Goal: Task Accomplishment & Management: Complete application form

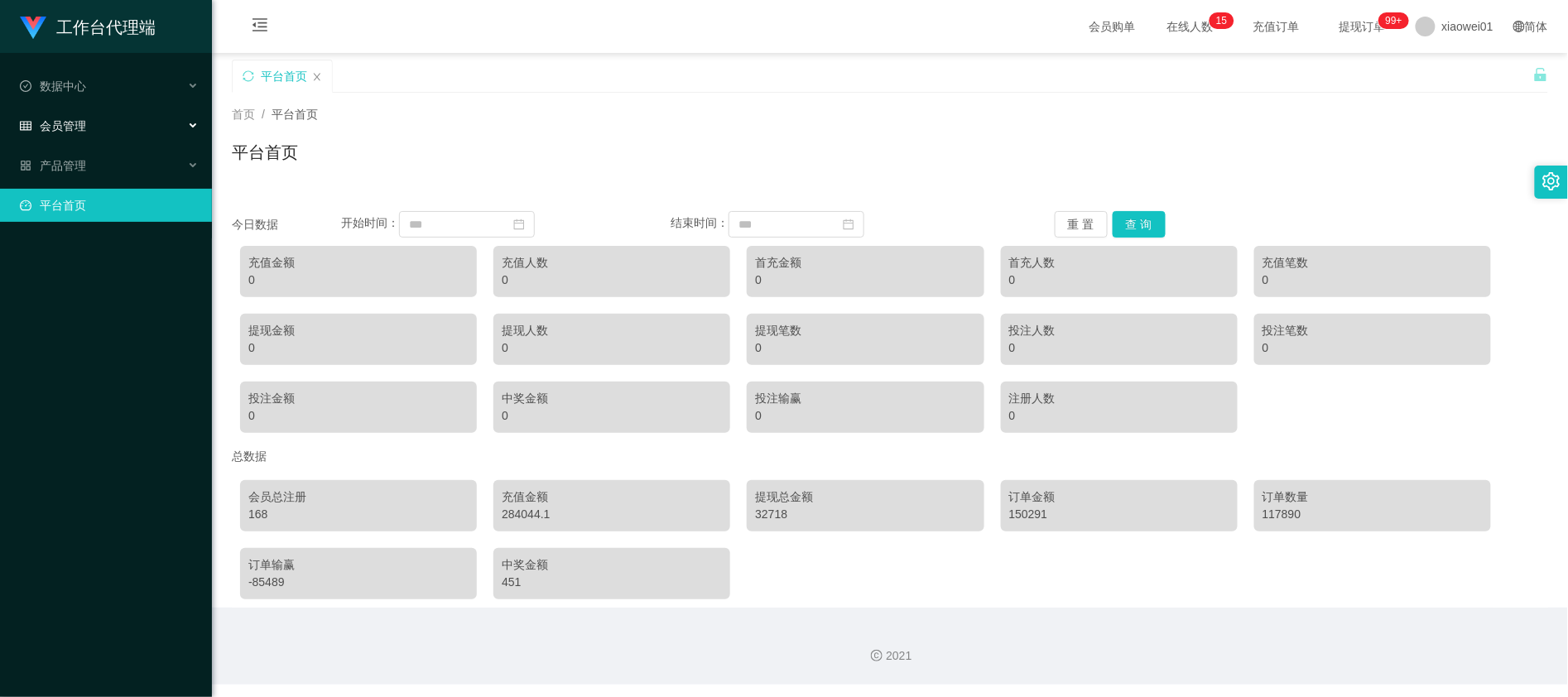
click at [69, 124] on span "会员管理" at bounding box center [53, 125] width 66 height 13
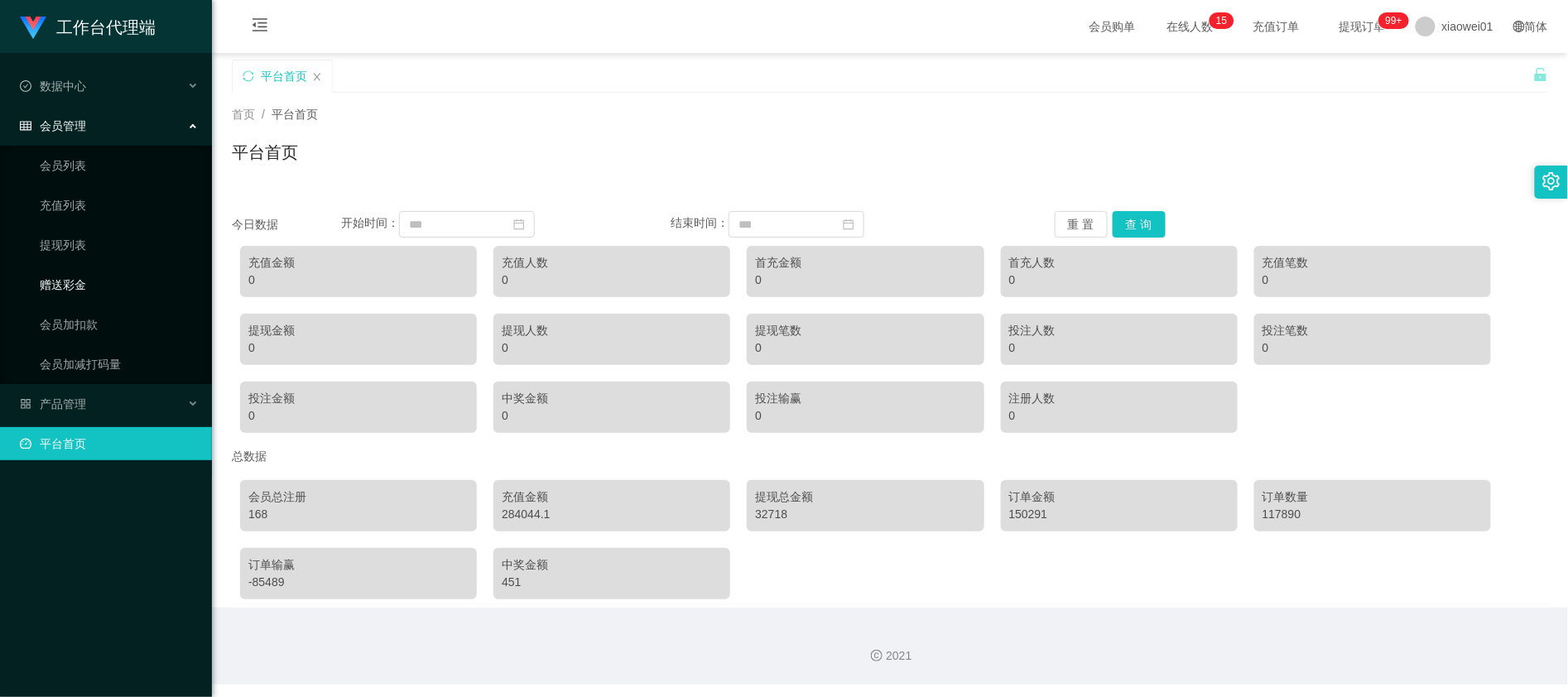
click at [83, 270] on link "赠送彩金" at bounding box center [119, 285] width 159 height 33
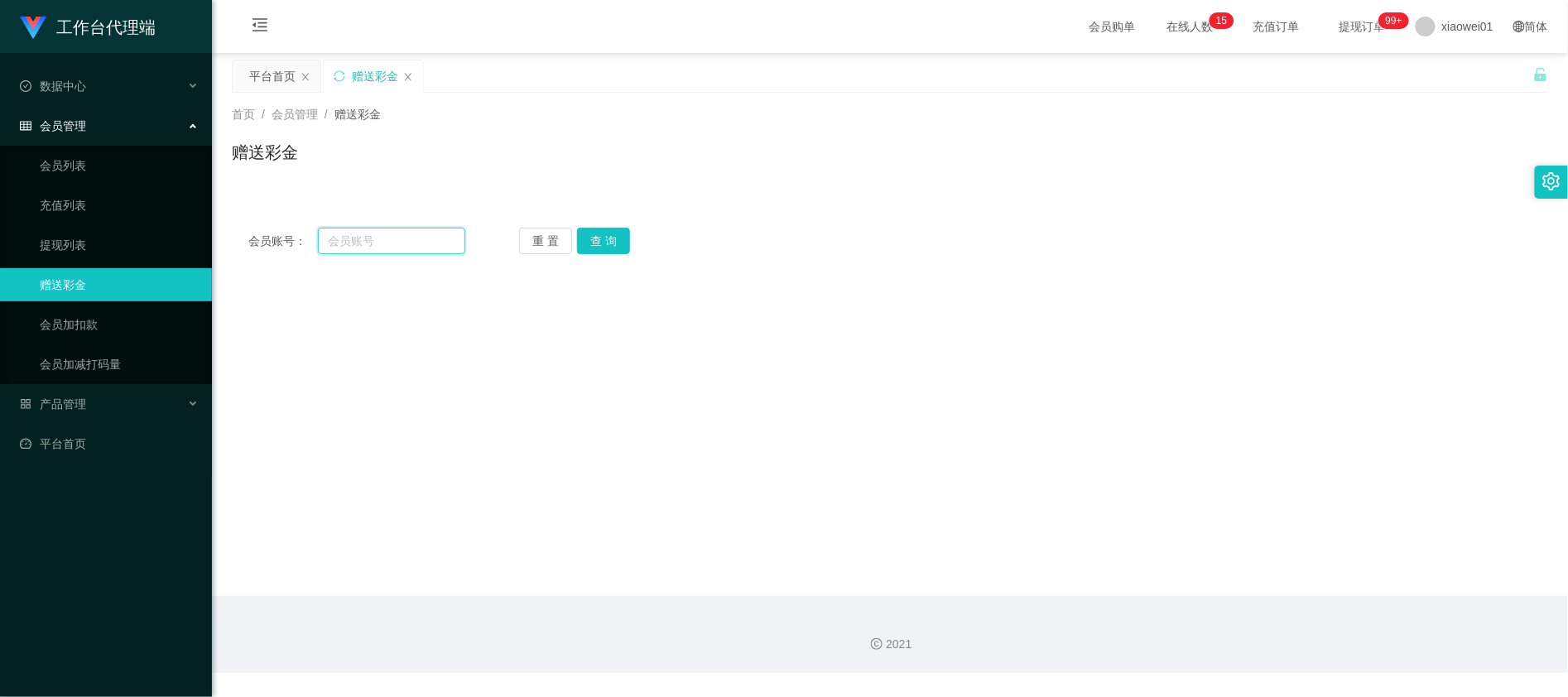
click at [414, 243] on input "text" at bounding box center [392, 241] width 148 height 27
paste input "kayeemilo0922"
type input "kayeemilo0922"
click at [634, 244] on div "重 置 查 询" at bounding box center [627, 241] width 217 height 27
click at [603, 243] on button "查 询" at bounding box center [603, 241] width 53 height 27
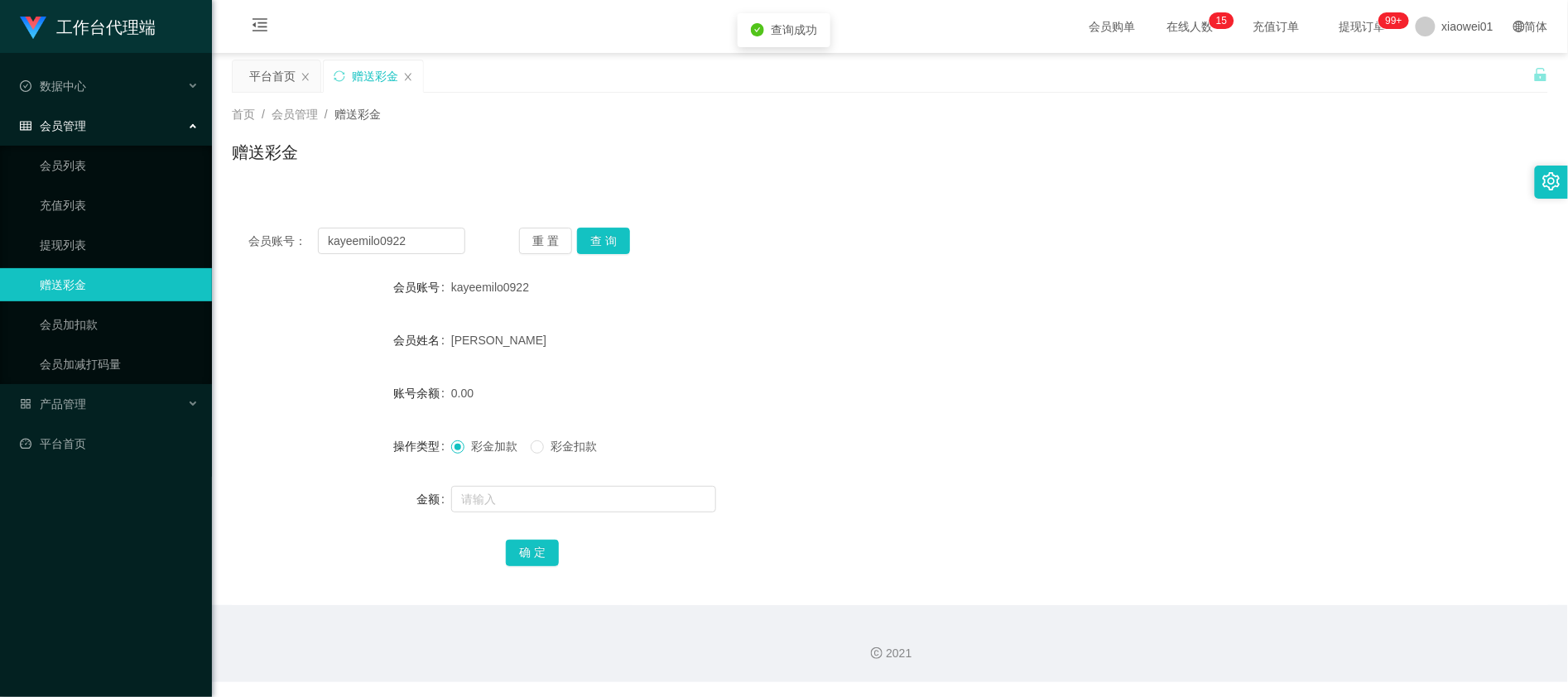
click at [566, 451] on span "彩金扣款" at bounding box center [574, 446] width 59 height 13
click at [516, 494] on input "text" at bounding box center [583, 499] width 265 height 27
click at [526, 455] on div "彩金加款 彩金扣款" at bounding box center [530, 447] width 159 height 18
click at [485, 444] on span "彩金加款" at bounding box center [495, 446] width 59 height 13
click at [488, 507] on input "text" at bounding box center [583, 499] width 265 height 27
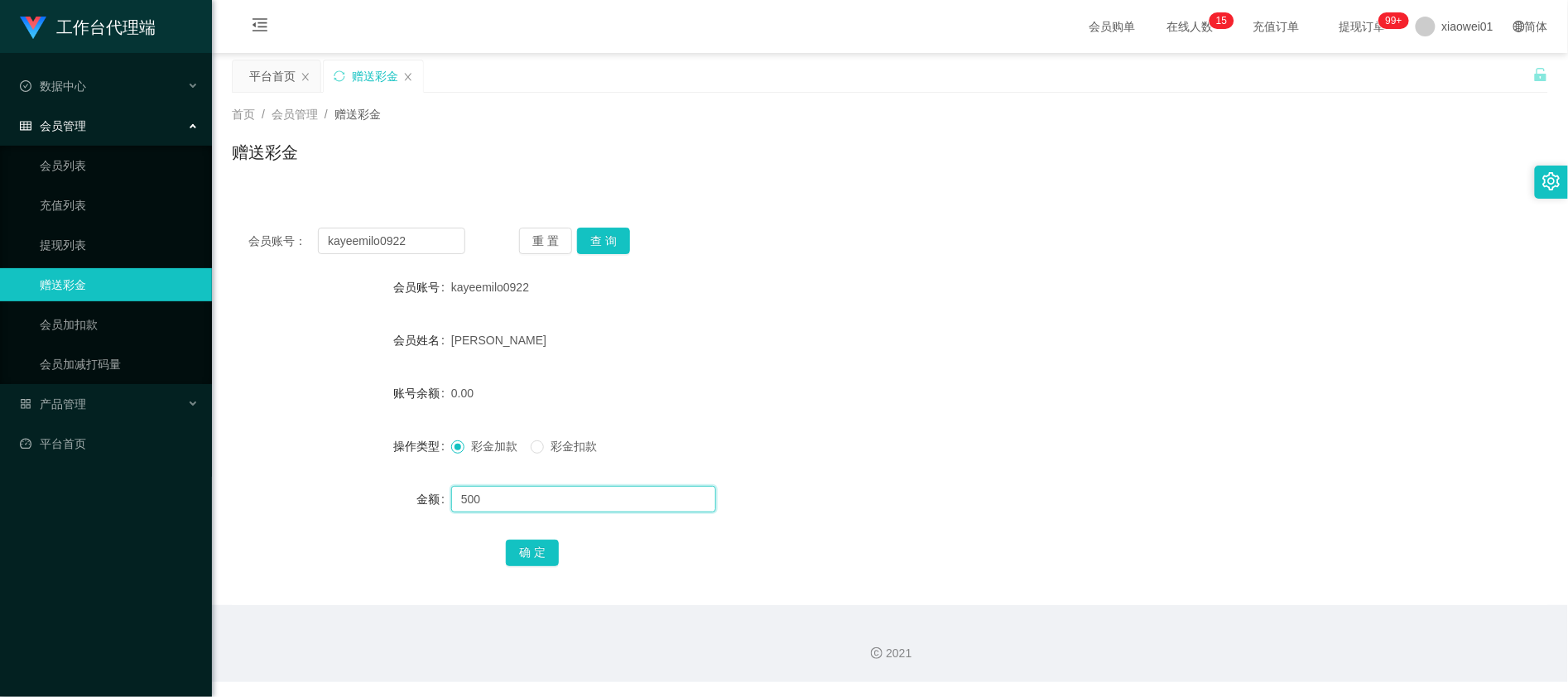
type input "500"
click at [533, 546] on button "确 定" at bounding box center [531, 553] width 53 height 27
click at [1074, 217] on div "会员账号： kayeemilo0922 重 置 查 询 会员账号 kayeemilo0922 会员姓名 [PERSON_NAME] 账号余额 500.00 操…" at bounding box center [890, 408] width 1316 height 395
click at [455, 253] on div "会员账号： kayeemilo0922 重 置 查 询 会员账号 kayeemilo0922 会员姓名 [PERSON_NAME] 账号余额 500.00 操…" at bounding box center [890, 408] width 1316 height 395
drag, startPoint x: 456, startPoint y: 249, endPoint x: 138, endPoint y: 203, distance: 321.3
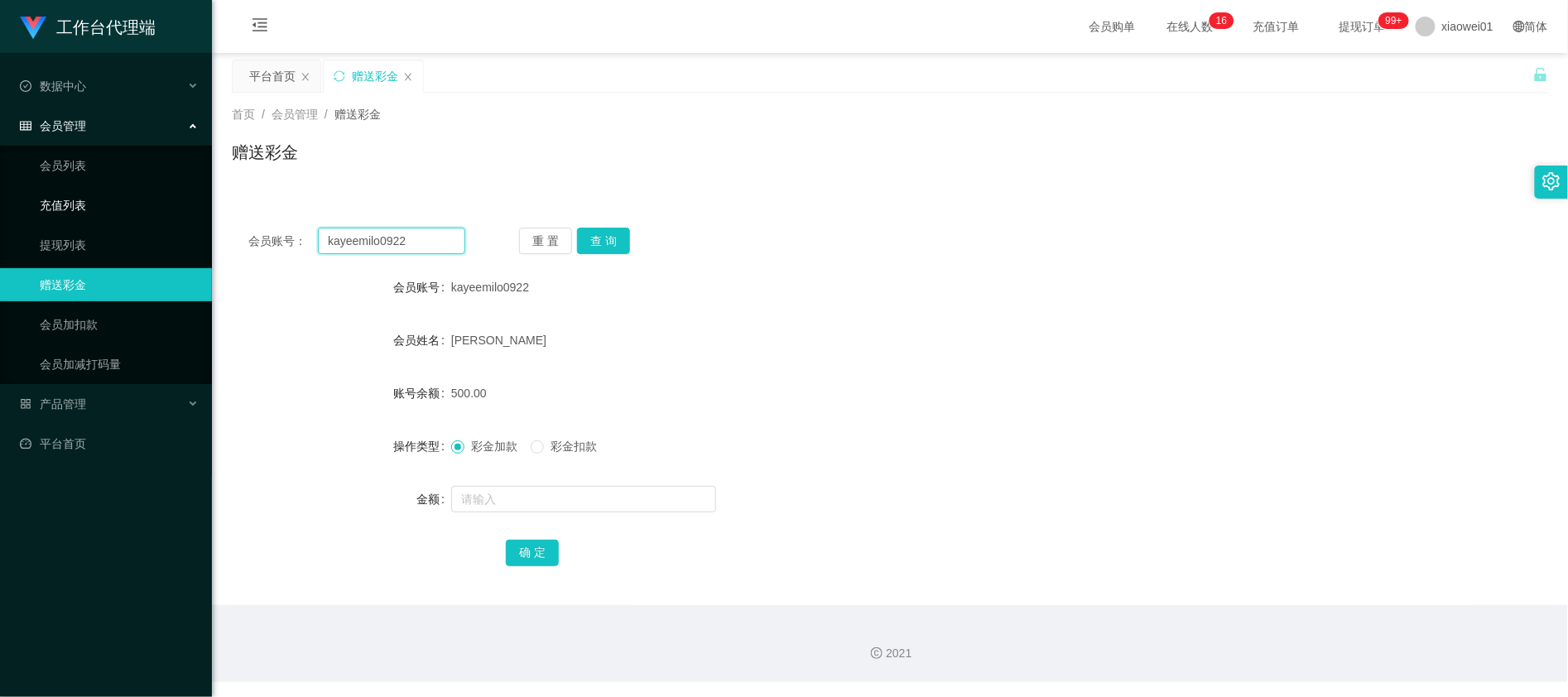
click at [138, 203] on section "工作台代理端 数据中心 会员管理 会员列表 充值列表 提现列表 赠送彩金 会员加扣款 会员加减打码量 产品管理 平台首页 保存配置 重置配置 整体风格设置 主…" at bounding box center [784, 341] width 1568 height 682
paste input "Mrmark940215"
type input "Mrmark940215"
click at [608, 245] on button "查 询" at bounding box center [603, 241] width 53 height 27
click at [533, 489] on input "text" at bounding box center [583, 499] width 265 height 27
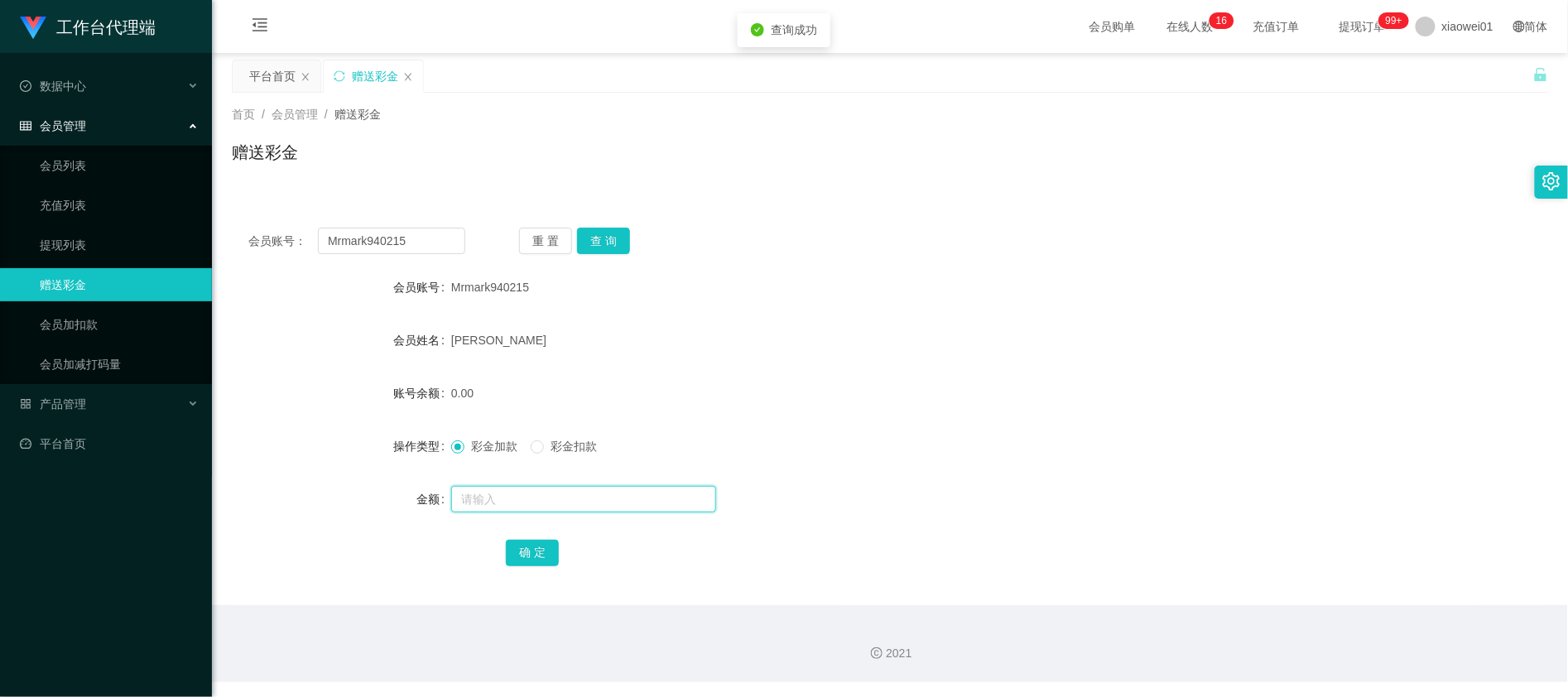
click at [536, 509] on input "text" at bounding box center [583, 499] width 265 height 27
type input "500"
click at [534, 551] on button "确 定" at bounding box center [531, 553] width 53 height 27
click at [1020, 381] on div "500.00" at bounding box center [835, 393] width 768 height 33
drag, startPoint x: 435, startPoint y: 239, endPoint x: 220, endPoint y: 209, distance: 217.1
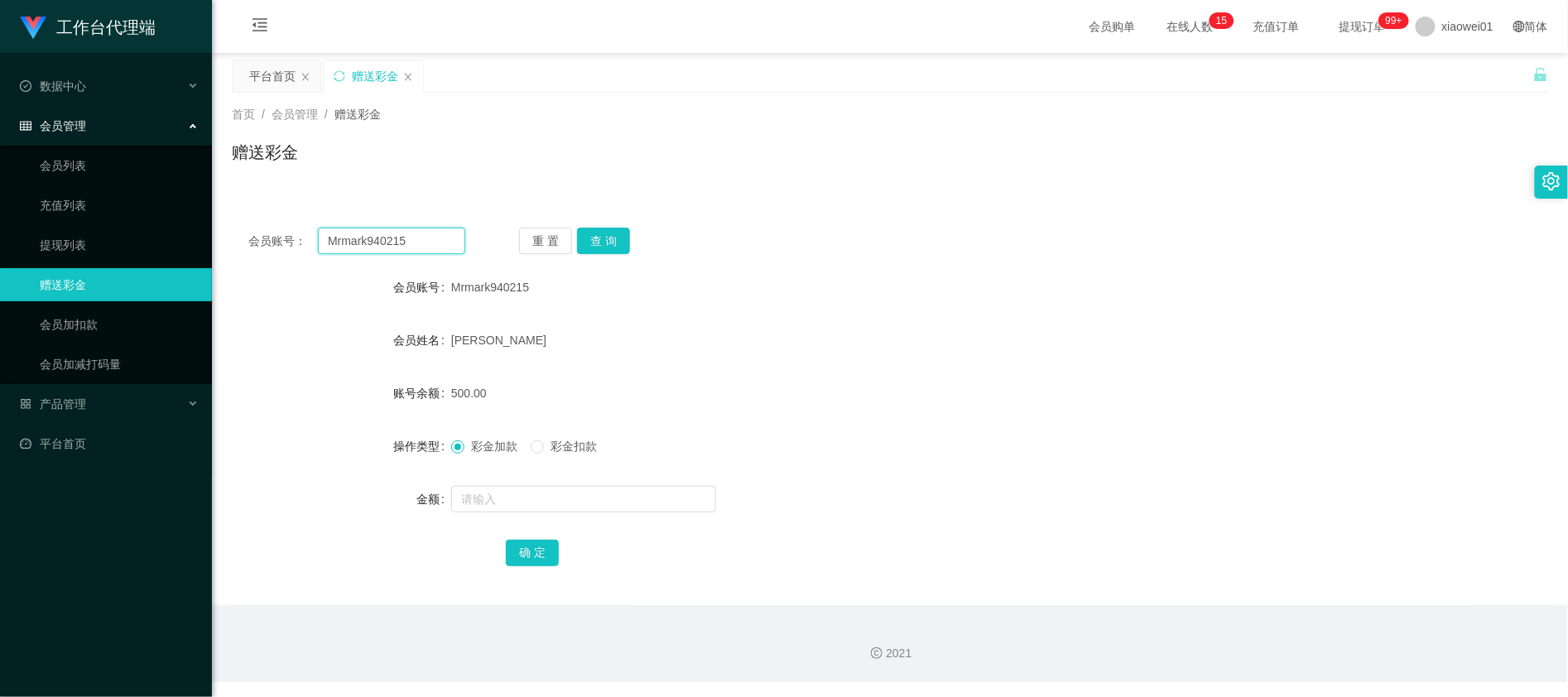
click at [0, 192] on html "工作台代理端 数据中心 会员管理 会员列表 充值列表 提现列表 赠送彩金 会员加扣款 会员加减打码量 产品管理 平台首页 保存配置 重置配置 整体风格设置 主…" at bounding box center [784, 348] width 1568 height 697
paste input "0176392539"
type input "0176392539"
click at [624, 243] on button "查 询" at bounding box center [603, 241] width 53 height 27
click at [517, 495] on input "text" at bounding box center [583, 499] width 265 height 27
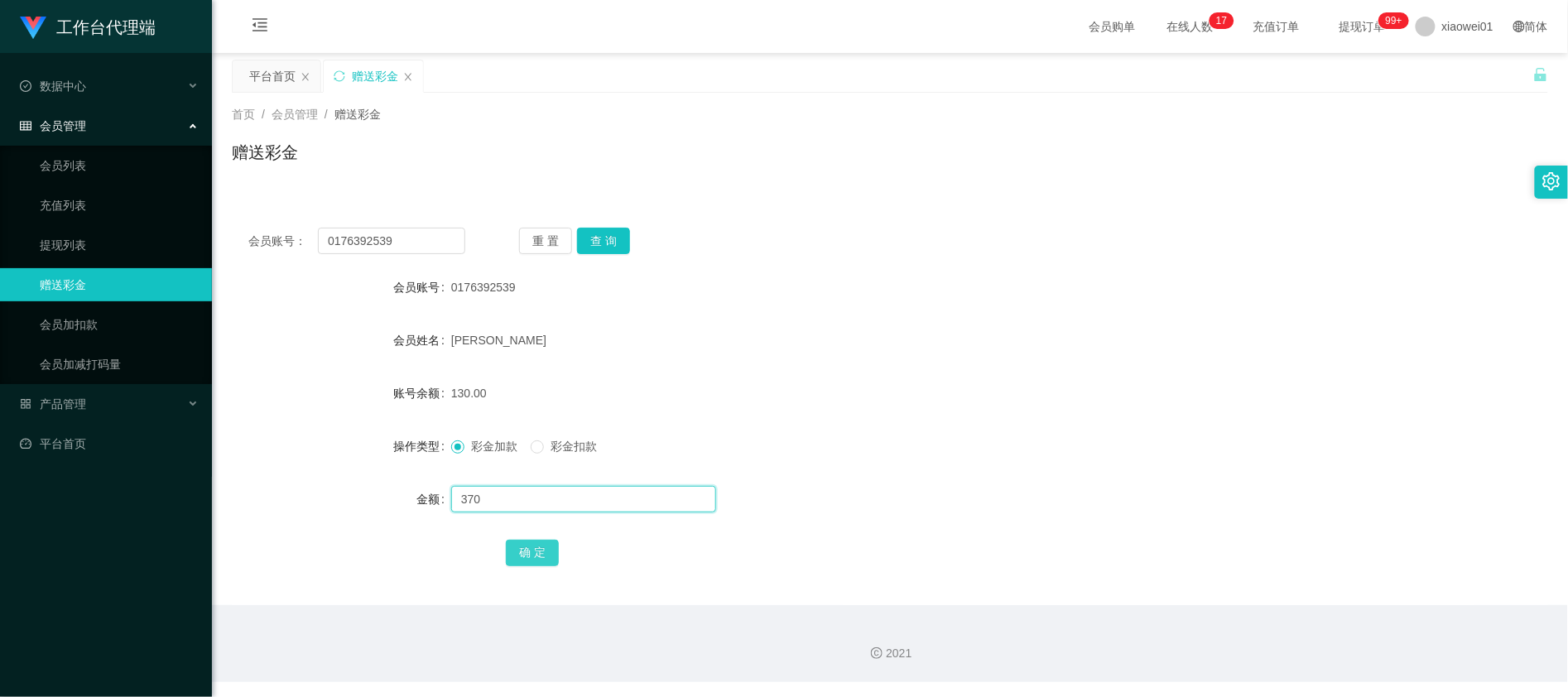
type input "370"
click at [521, 553] on button "确 定" at bounding box center [531, 553] width 53 height 27
click at [893, 408] on div "500.00" at bounding box center [835, 393] width 768 height 33
click at [376, 249] on input "0176392539" at bounding box center [392, 241] width 148 height 27
drag, startPoint x: 378, startPoint y: 249, endPoint x: 584, endPoint y: 199, distance: 212.0
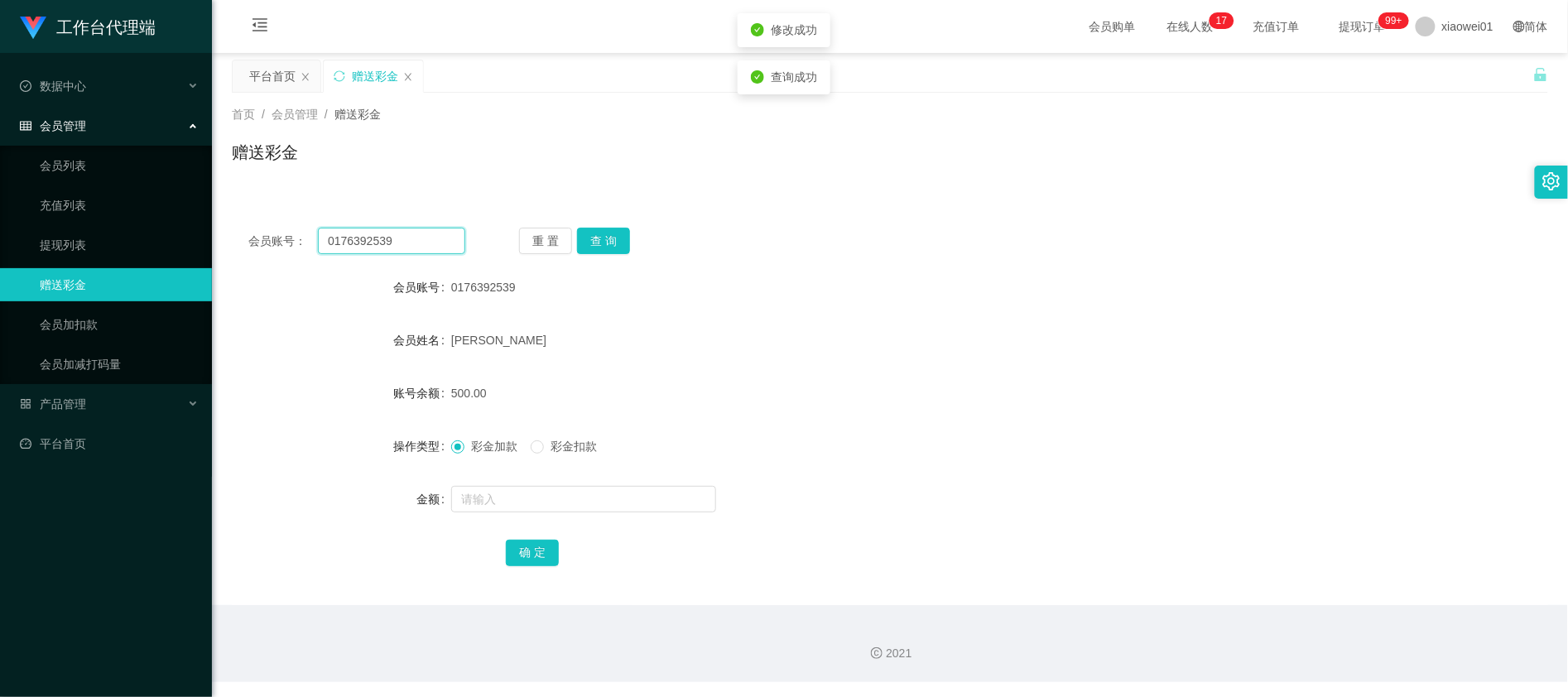
click at [378, 249] on input "0176392539" at bounding box center [392, 241] width 148 height 27
click at [913, 391] on div "500.00" at bounding box center [835, 393] width 768 height 33
